Goal: Browse casually

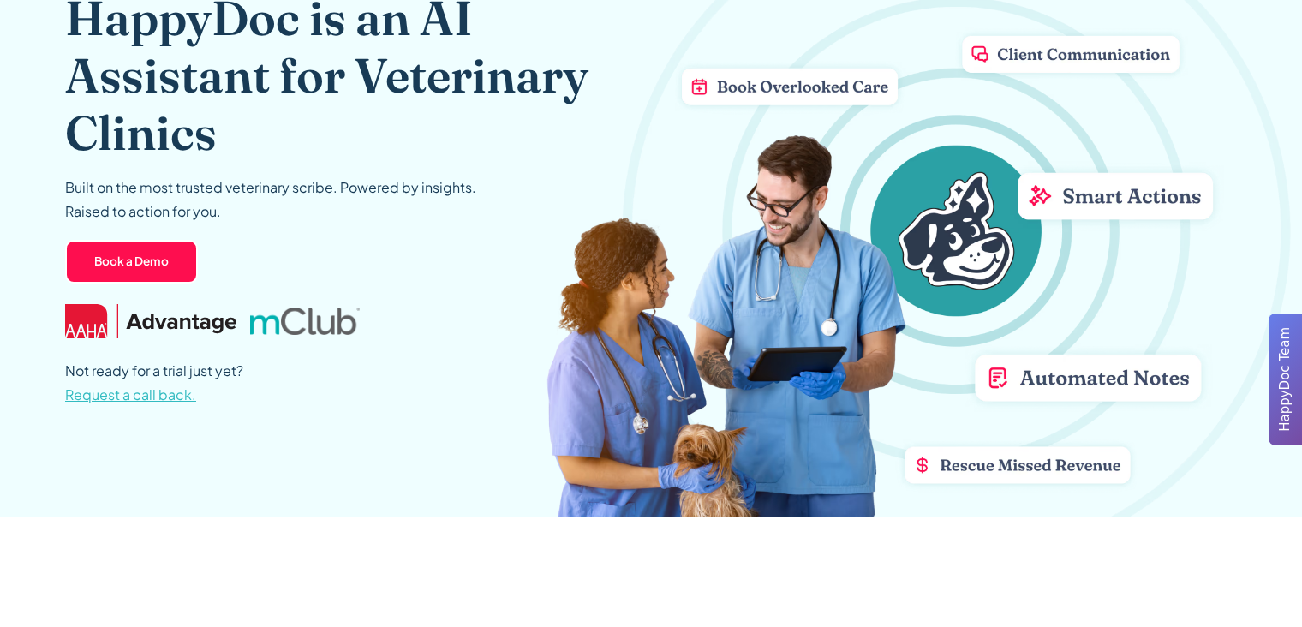
scroll to position [183, 0]
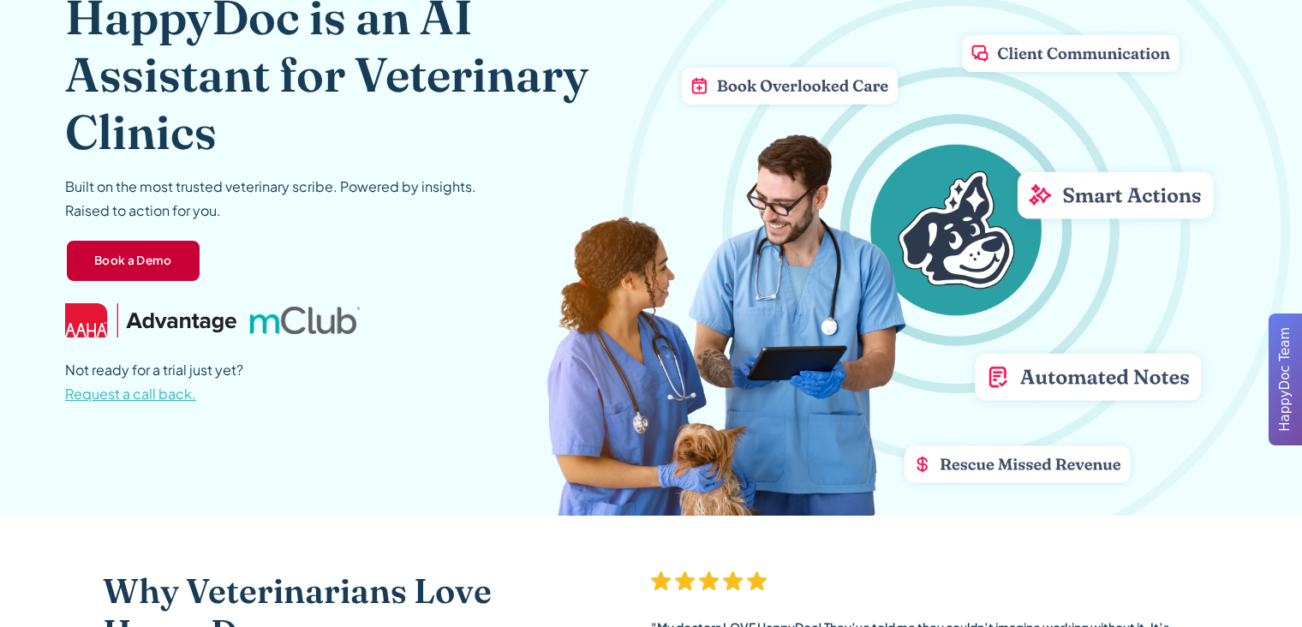
click at [150, 269] on link "Book a Demo" at bounding box center [133, 261] width 136 height 45
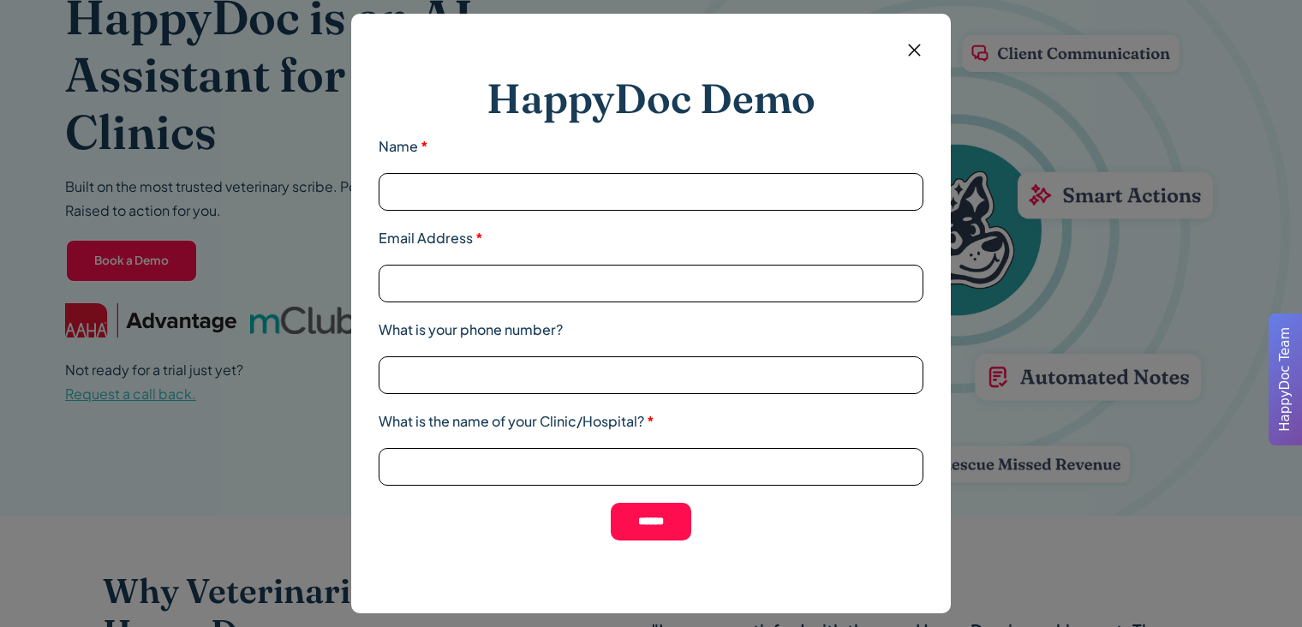
click at [861, 46] on img at bounding box center [913, 49] width 21 height 21
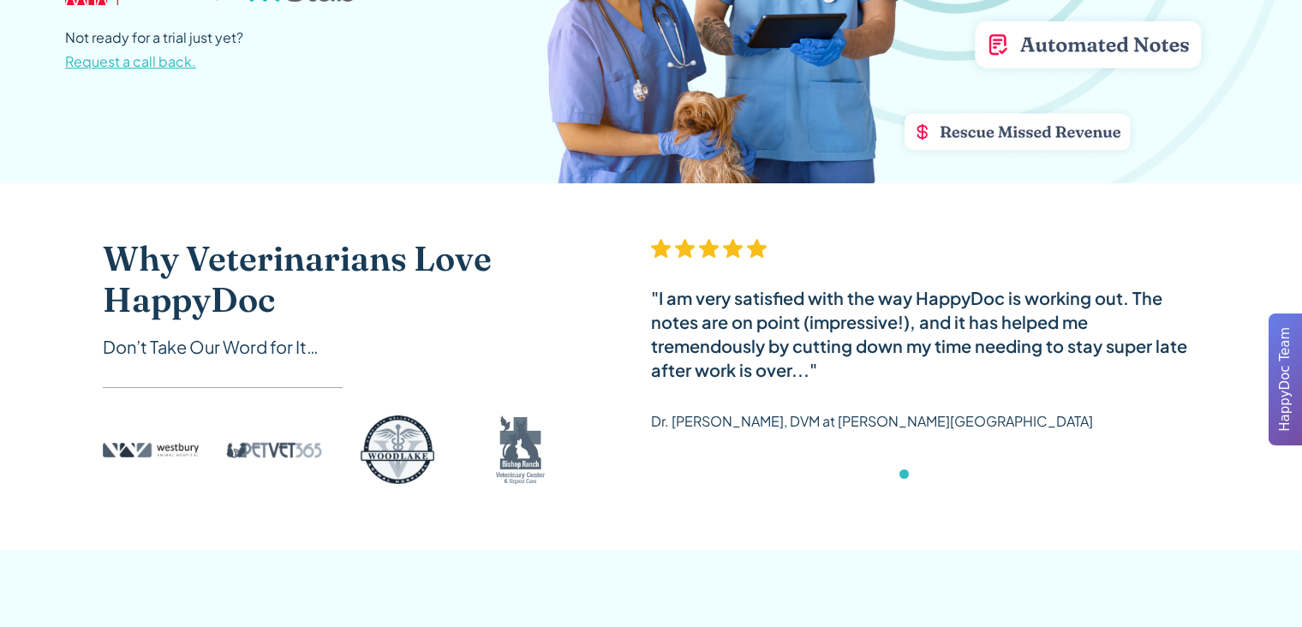
scroll to position [1057, 0]
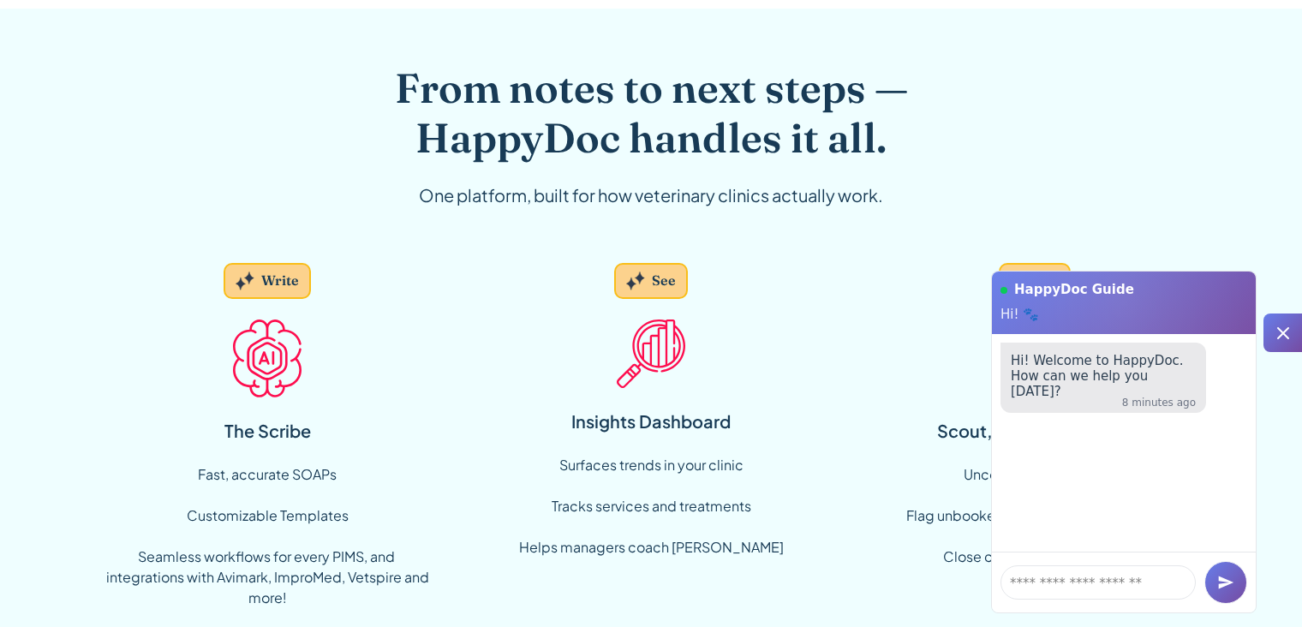
click at [861, 327] on icon at bounding box center [1283, 333] width 12 height 12
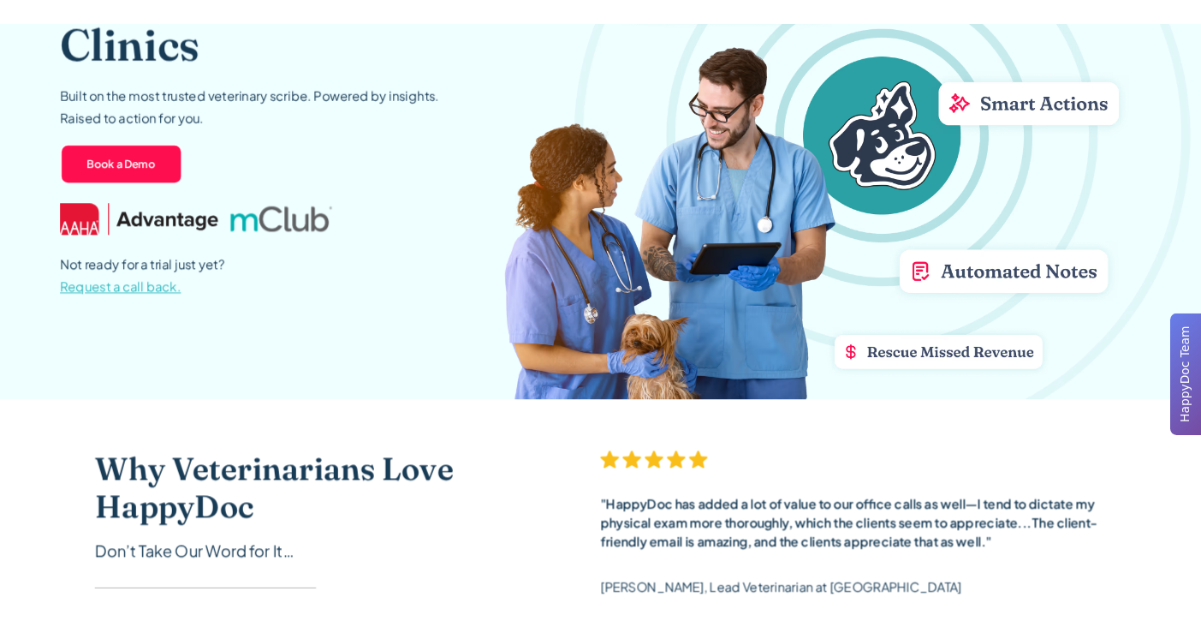
scroll to position [0, 0]
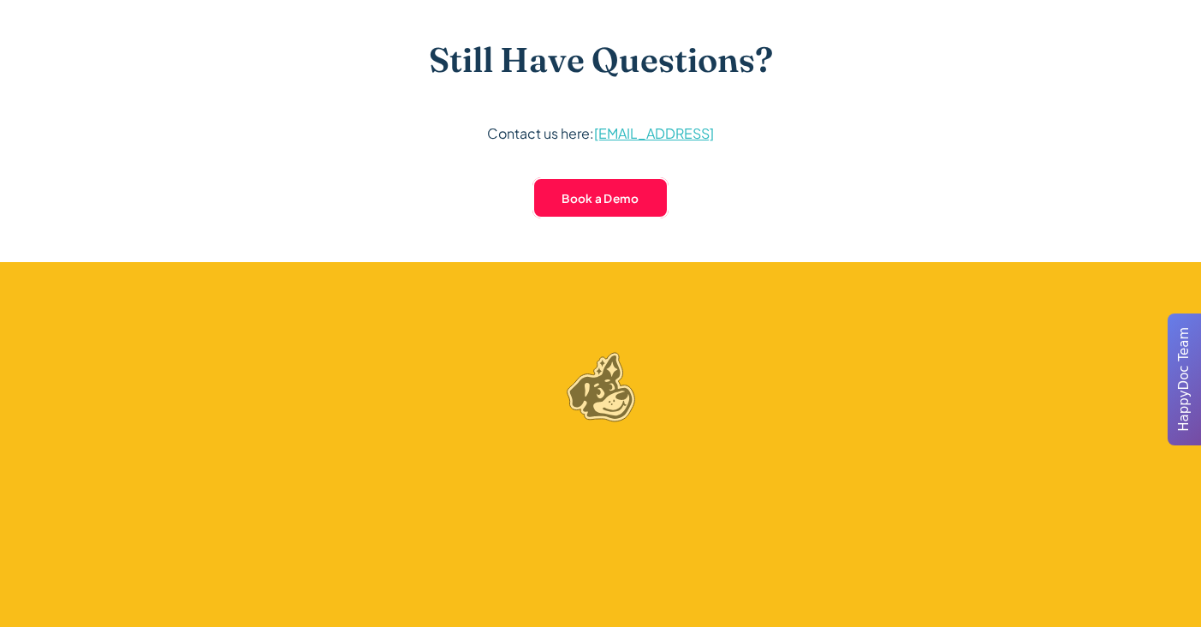
scroll to position [4992, 0]
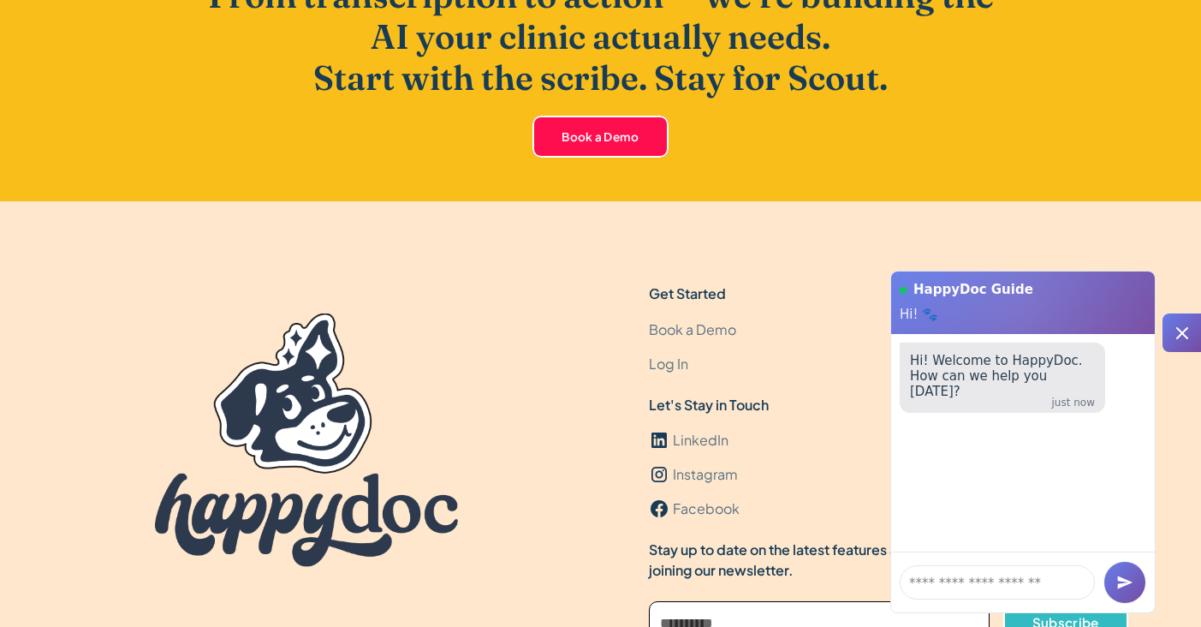
click at [1189, 328] on icon at bounding box center [1182, 333] width 21 height 21
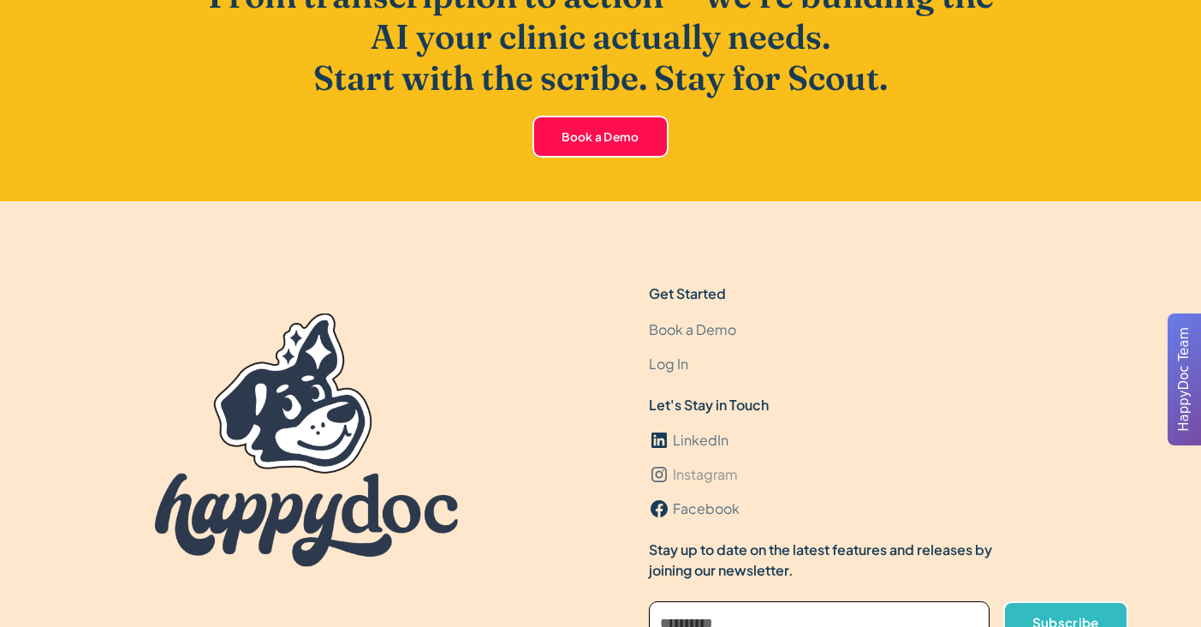
click at [703, 479] on div "Instagram" at bounding box center [705, 474] width 65 height 21
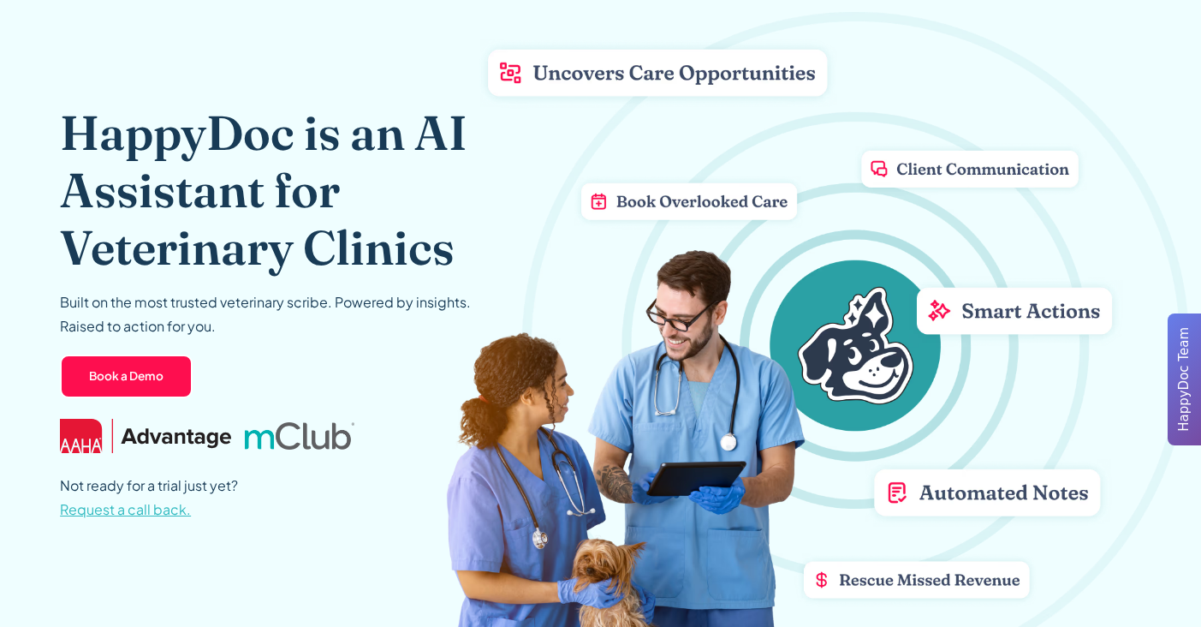
scroll to position [0, 0]
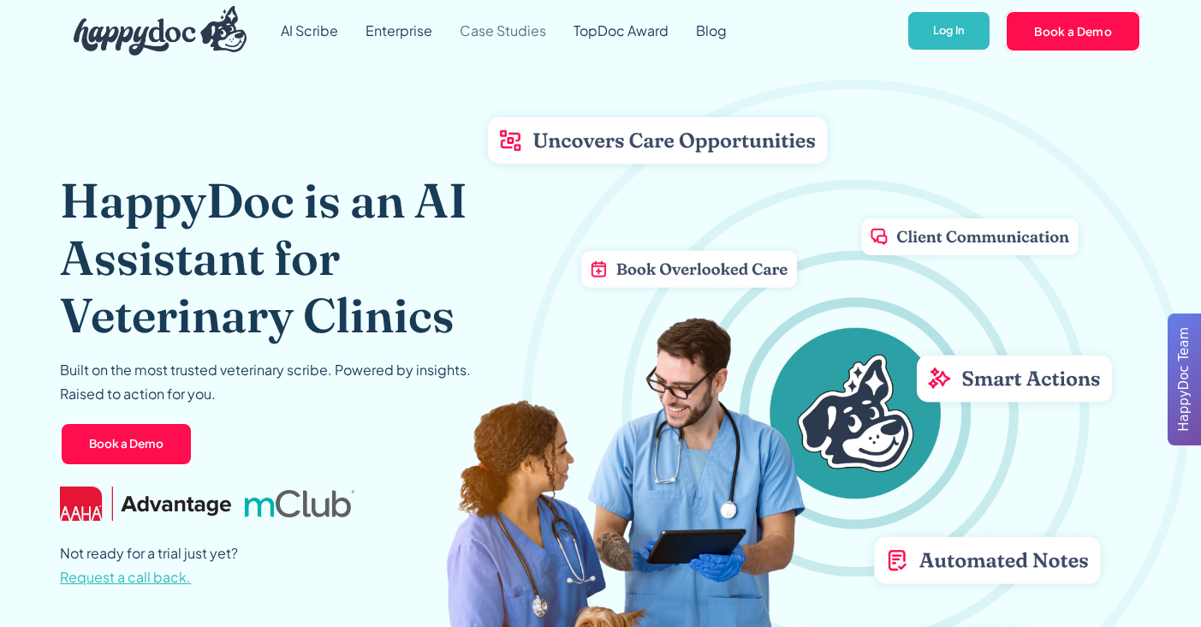
click at [518, 35] on link "Case Studies" at bounding box center [503, 31] width 114 height 62
